Goal: Information Seeking & Learning: Learn about a topic

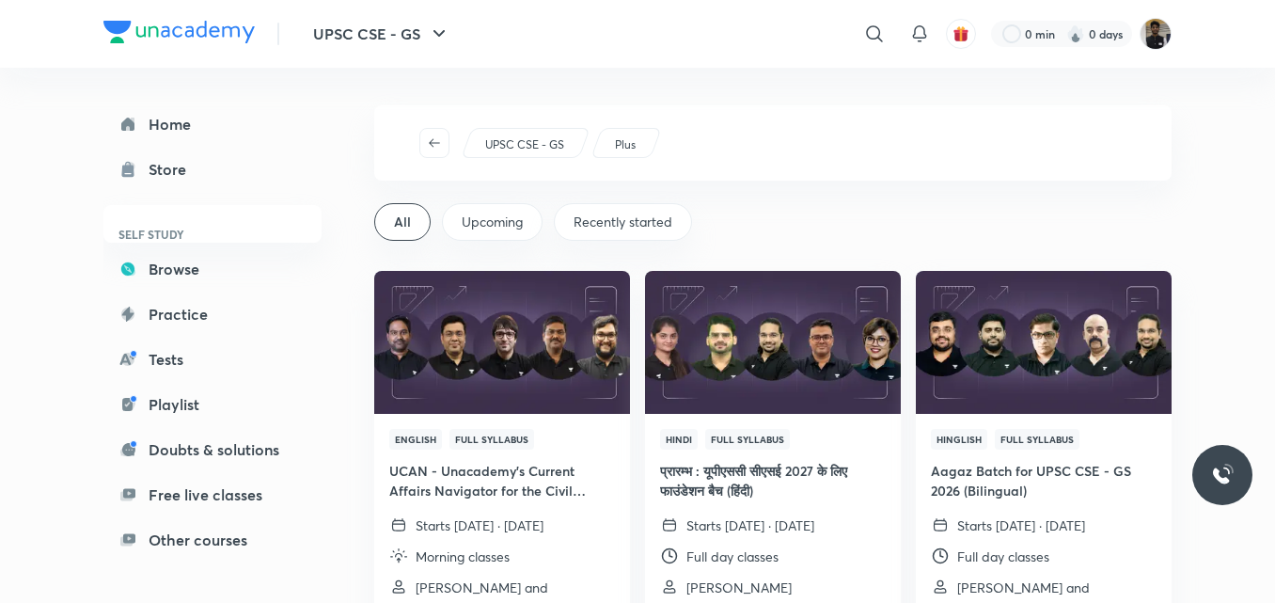
click at [188, 26] on img at bounding box center [178, 32] width 151 height 23
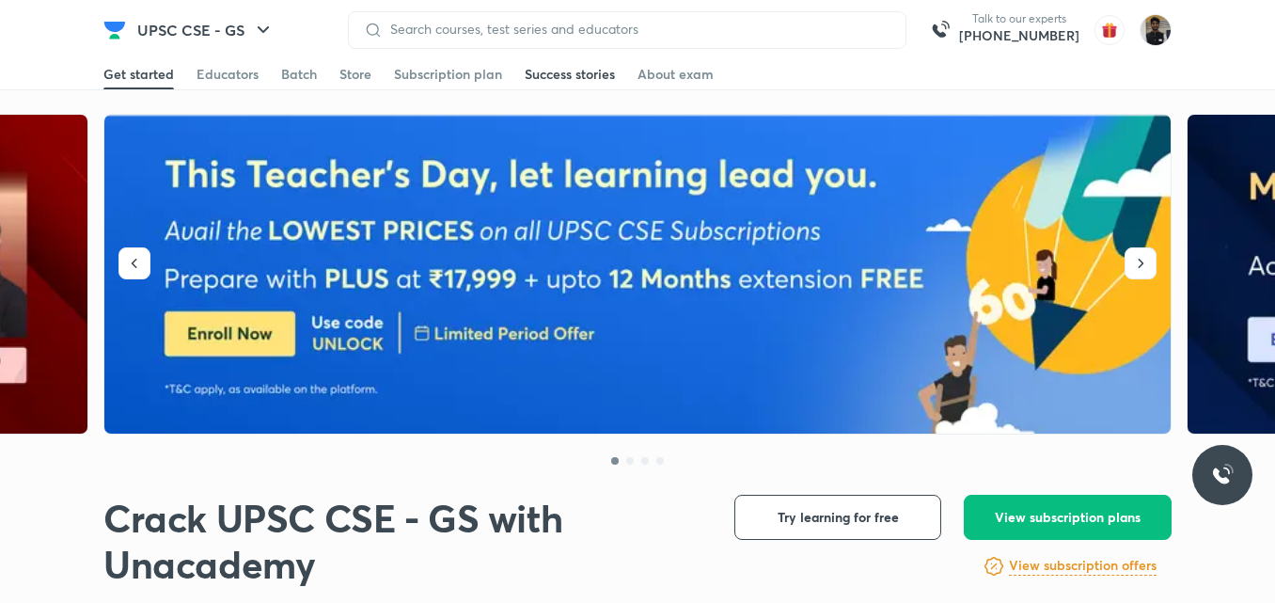
click at [576, 77] on div "Success stories" at bounding box center [570, 74] width 90 height 19
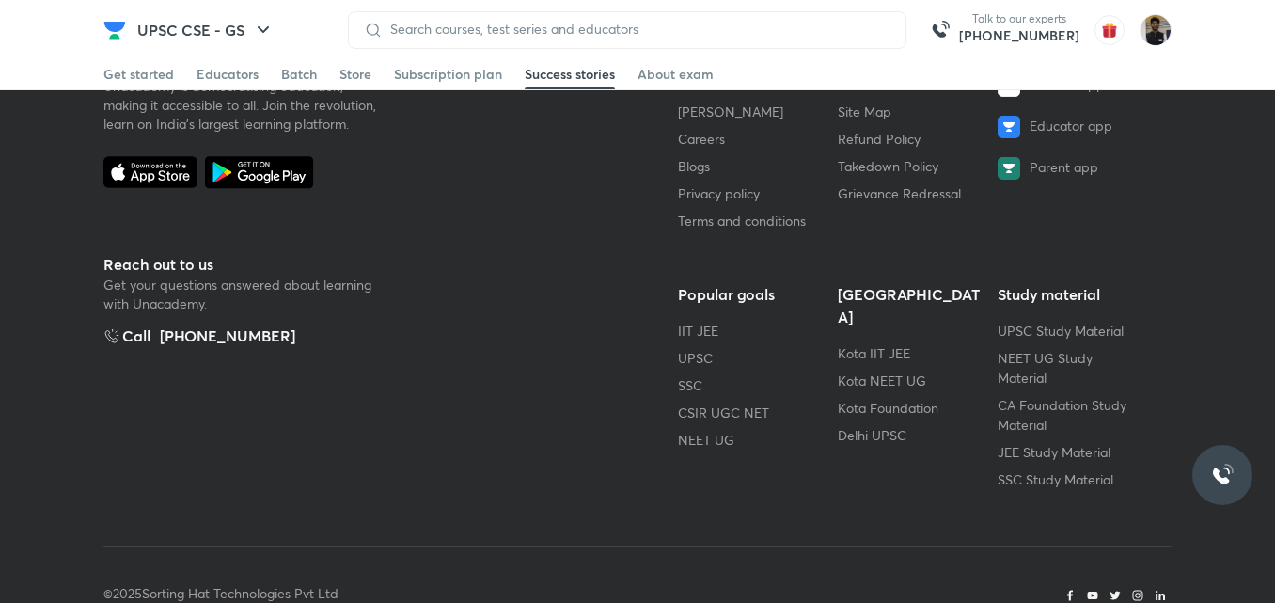
scroll to position [1152, 0]
